Goal: Task Accomplishment & Management: Use online tool/utility

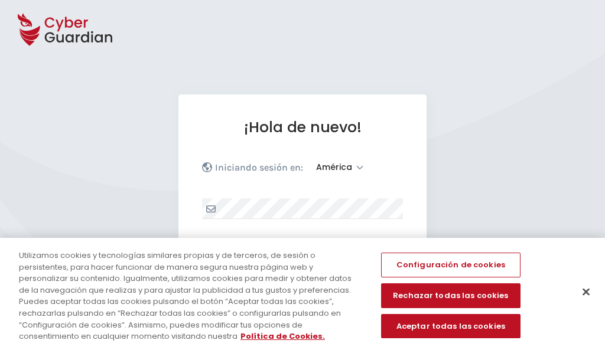
select select "América"
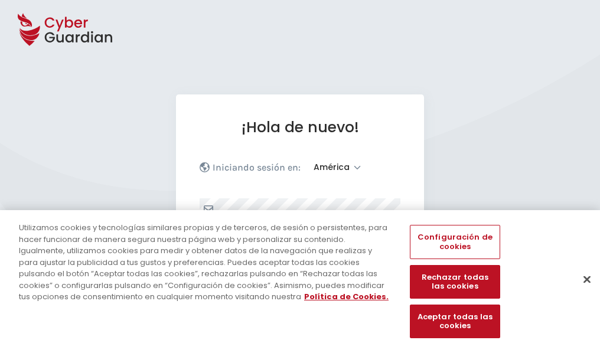
scroll to position [154, 0]
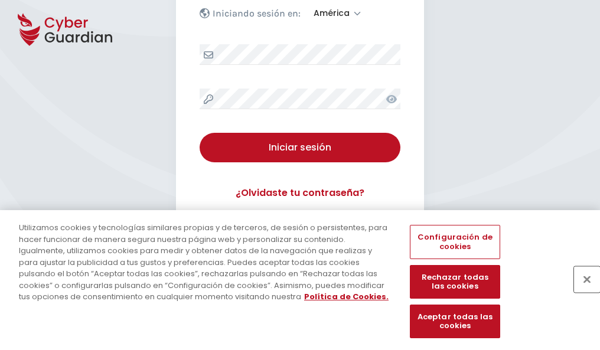
click at [581, 292] on button "Cerrar" at bounding box center [587, 279] width 26 height 26
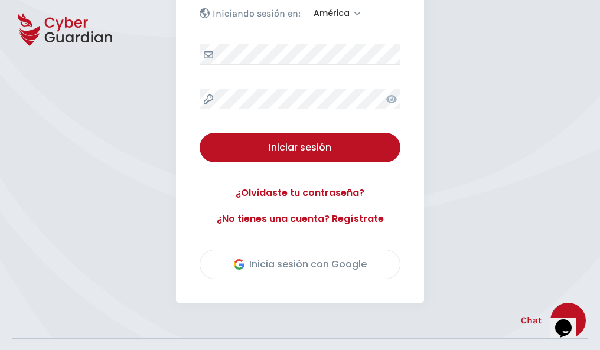
scroll to position [268, 0]
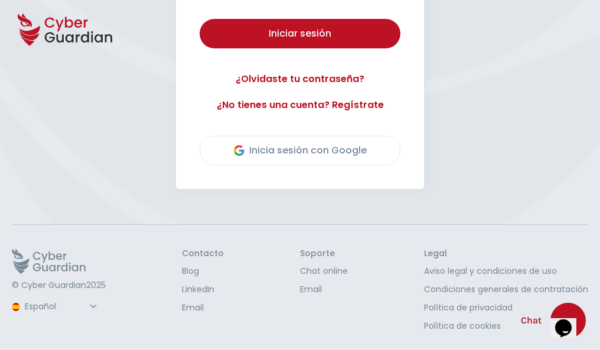
click at [200, 19] on button "Iniciar sesión" at bounding box center [300, 34] width 201 height 30
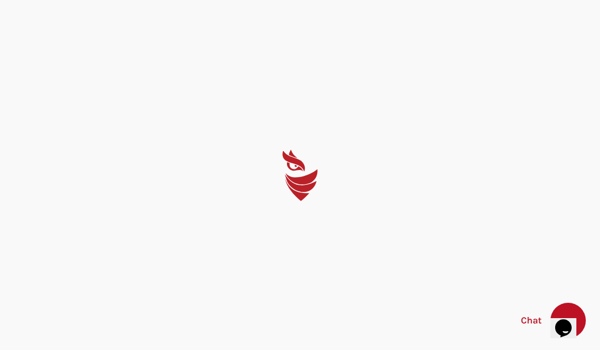
scroll to position [0, 0]
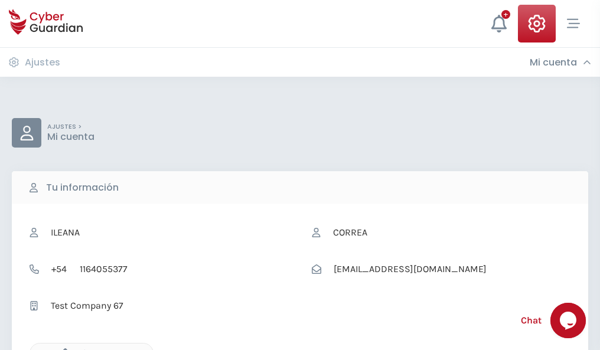
click at [62, 349] on icon "button" at bounding box center [62, 353] width 10 height 10
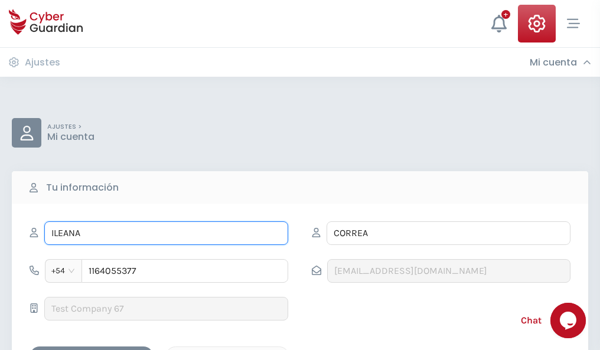
click at [166, 233] on input "ILEANA" at bounding box center [166, 233] width 244 height 24
type input "I"
type input "Vanesa"
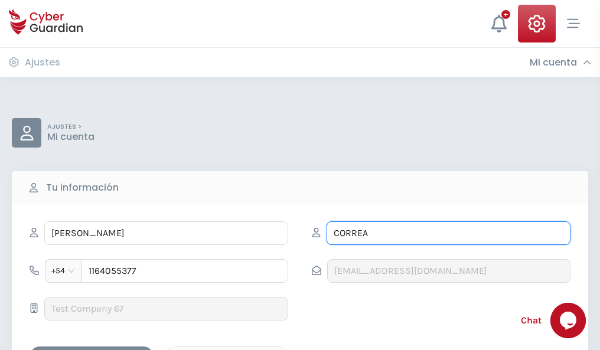
click at [448, 233] on input "CORREA" at bounding box center [448, 233] width 244 height 24
type input "C"
type input "Torrecilla"
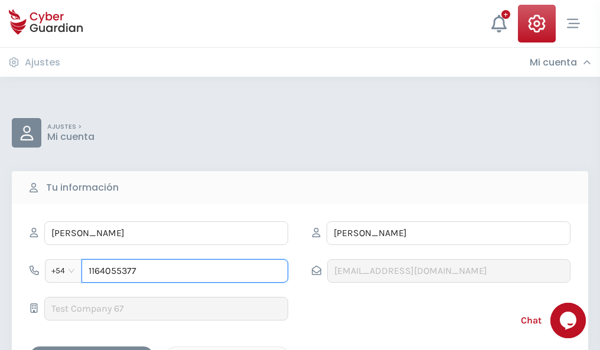
click at [185, 271] on input "1164055377" at bounding box center [184, 271] width 207 height 24
type input "1"
type input "4987015984"
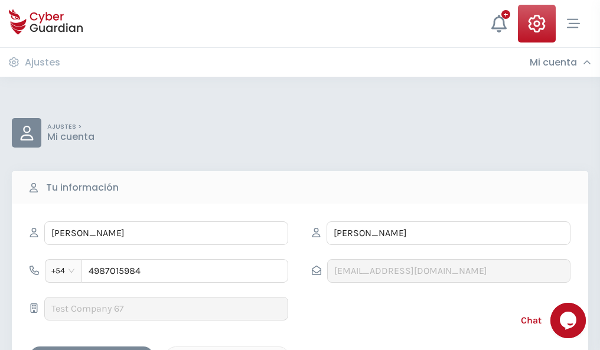
click at [227, 350] on div "Cancelar" at bounding box center [227, 357] width 105 height 15
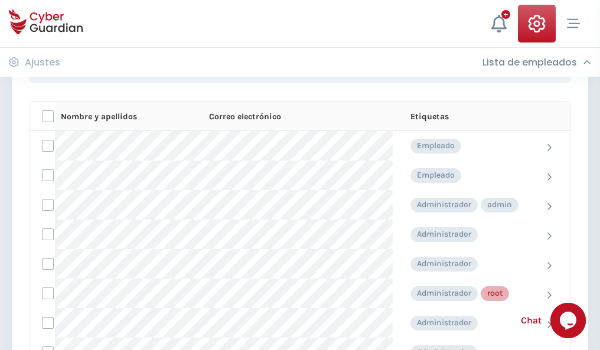
scroll to position [594, 0]
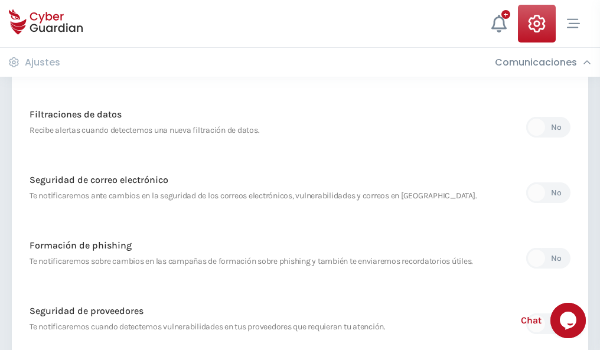
scroll to position [622, 0]
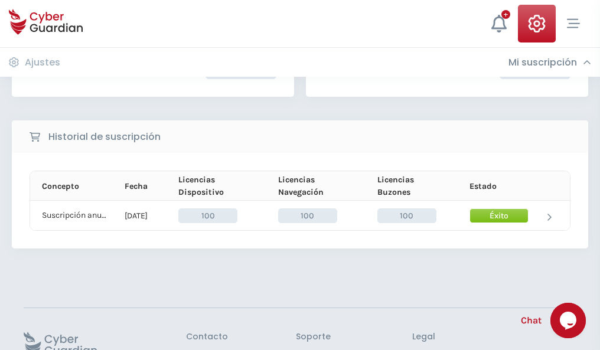
scroll to position [299, 0]
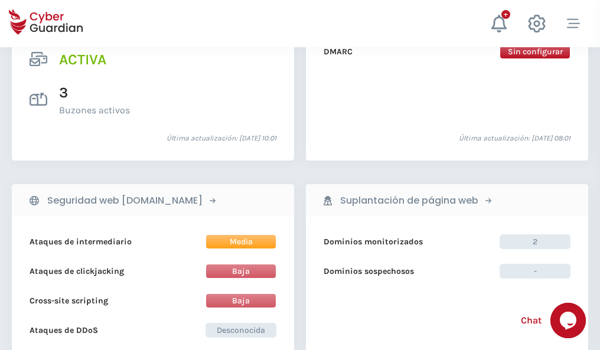
scroll to position [1200, 0]
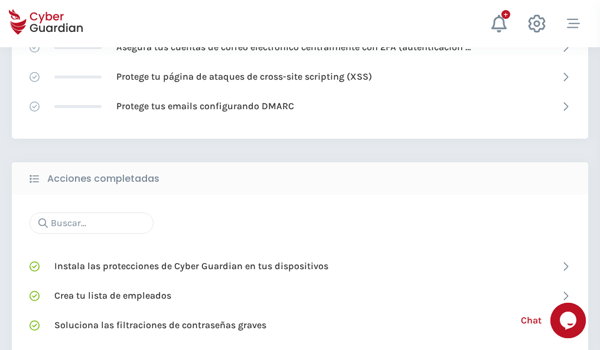
scroll to position [786, 0]
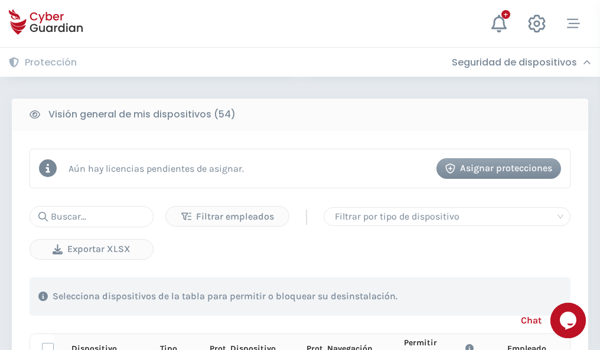
scroll to position [1043, 0]
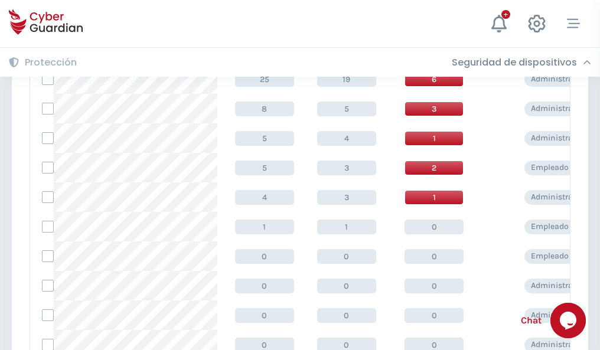
scroll to position [595, 0]
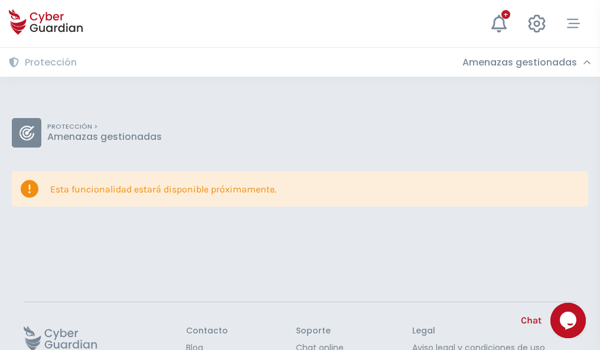
scroll to position [77, 0]
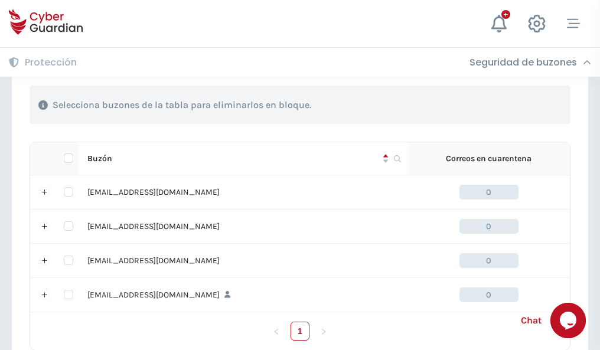
scroll to position [582, 0]
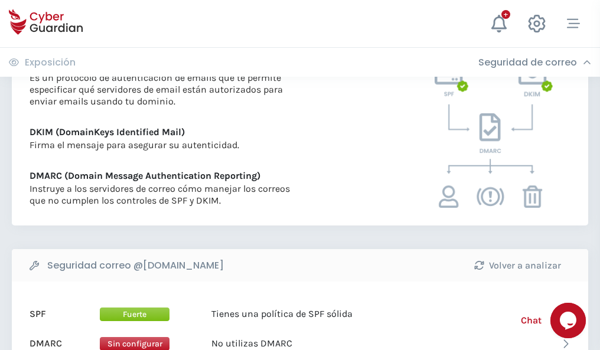
scroll to position [637, 0]
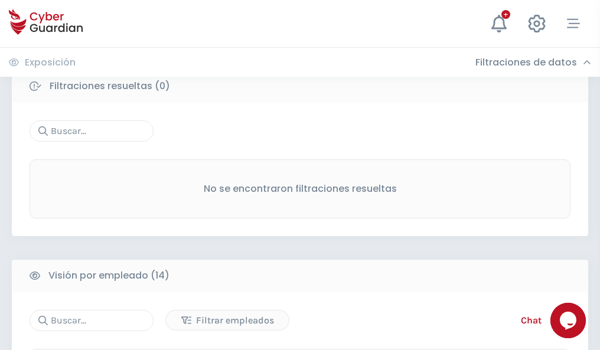
scroll to position [1066, 0]
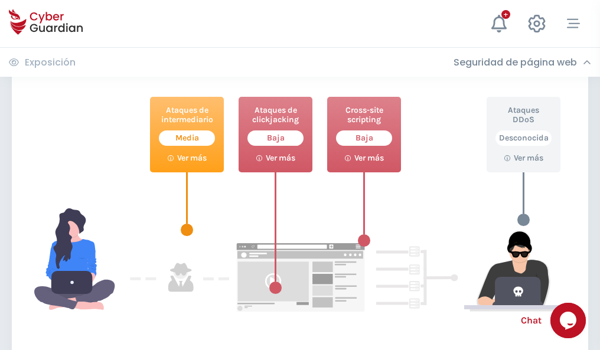
scroll to position [643, 0]
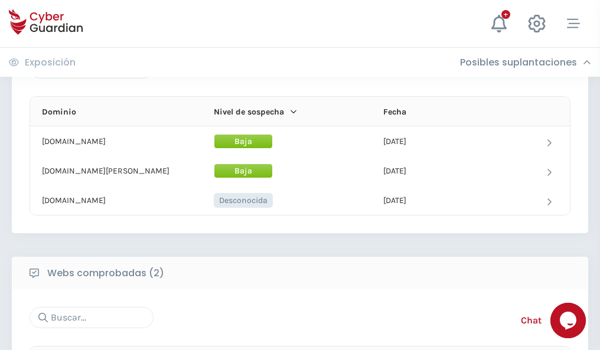
scroll to position [708, 0]
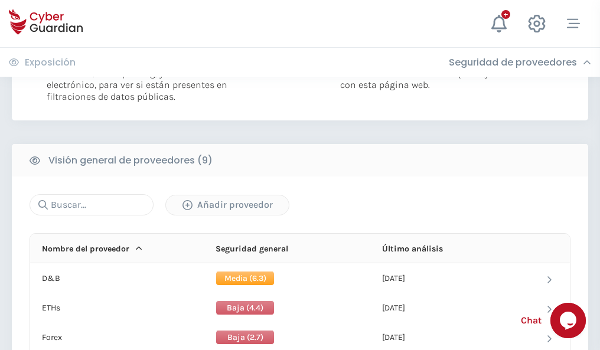
scroll to position [850, 0]
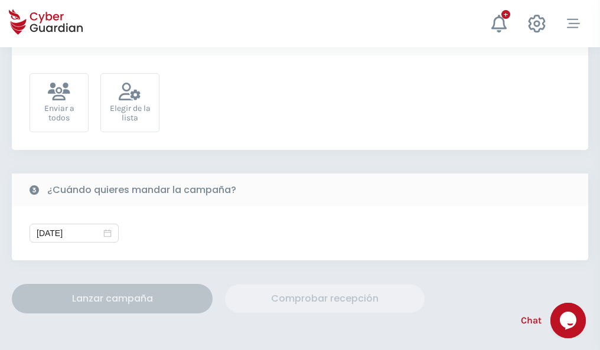
scroll to position [432, 0]
